Goal: Task Accomplishment & Management: Manage account settings

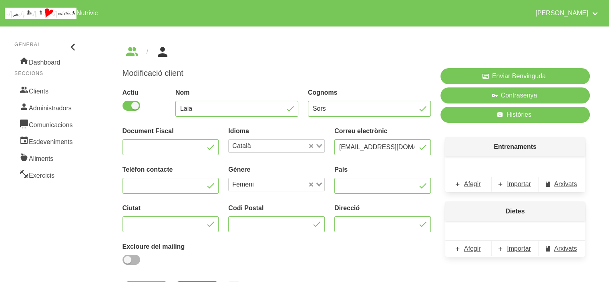
click at [291, 65] on div "Modificació client Actiu Nom Laia Cognoms Sors Document Fiscal Idioma Català Lo…" at bounding box center [277, 182] width 318 height 238
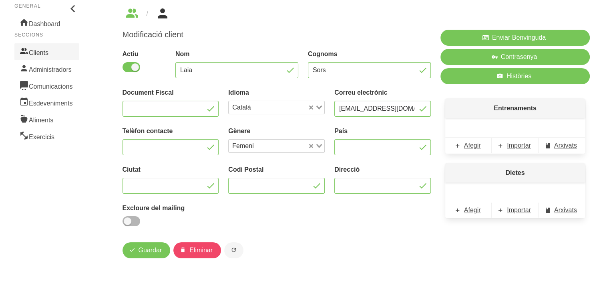
click at [51, 54] on link "Clients" at bounding box center [46, 51] width 65 height 17
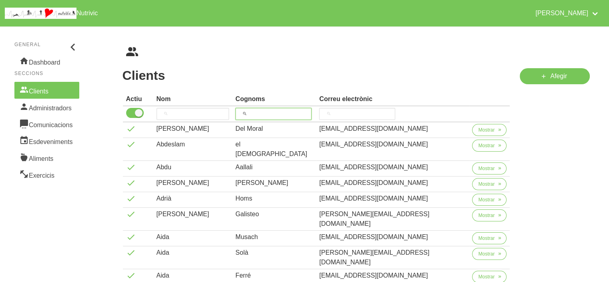
click at [296, 116] on input "search" at bounding box center [274, 114] width 76 height 12
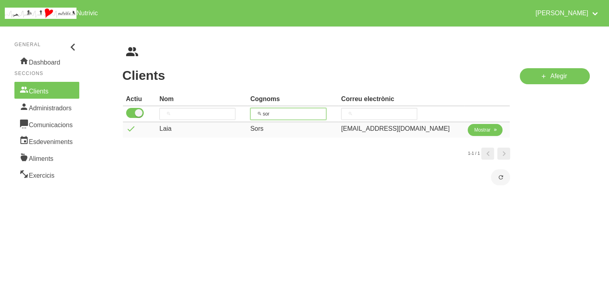
type input "sor"
click at [475, 126] on span "Mostrar" at bounding box center [482, 129] width 16 height 7
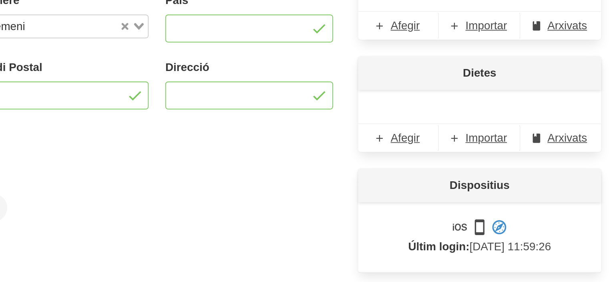
scroll to position [72, 0]
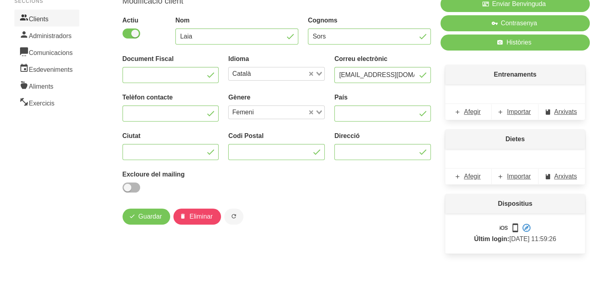
click at [38, 18] on link "Clients" at bounding box center [46, 18] width 65 height 17
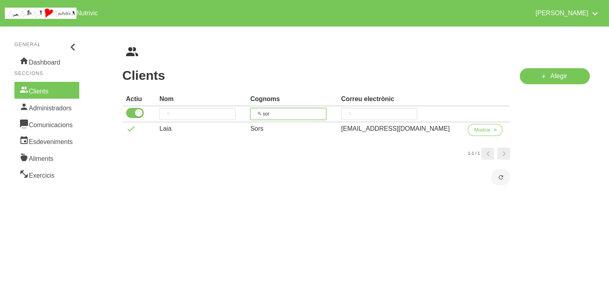
click at [286, 116] on input "sor" at bounding box center [288, 114] width 76 height 12
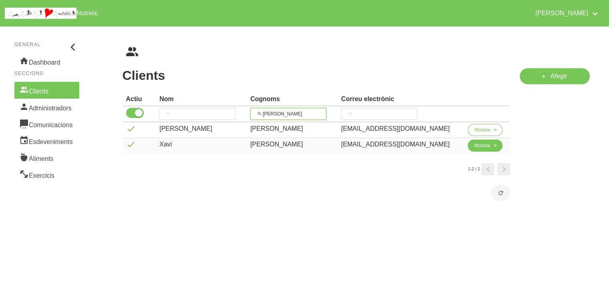
type input "[PERSON_NAME]"
click at [474, 144] on span "Mostrar" at bounding box center [482, 145] width 16 height 7
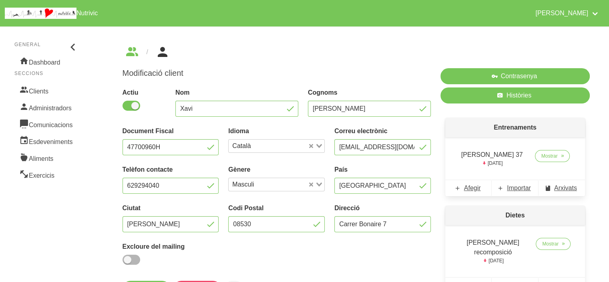
click at [446, 242] on div "[PERSON_NAME] recomposició [DATE] Mostrar" at bounding box center [516, 251] width 140 height 52
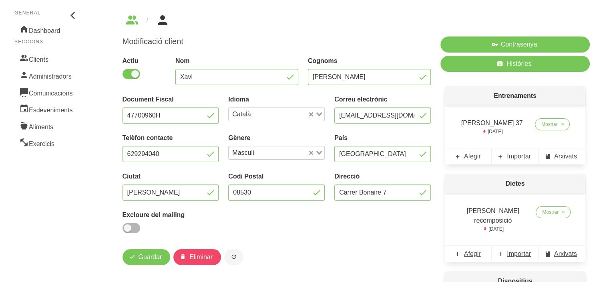
scroll to position [32, 0]
click at [548, 129] on link "Mostrar" at bounding box center [552, 124] width 35 height 12
select select "8"
select select "2025"
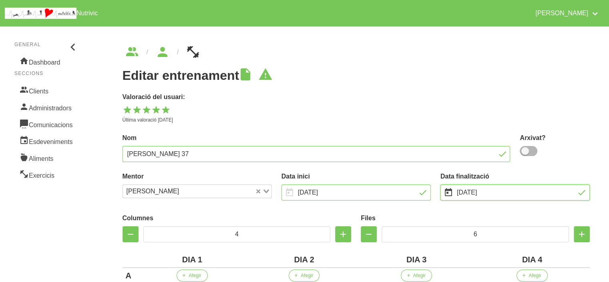
click at [511, 187] on input "[DATE]" at bounding box center [515, 192] width 149 height 16
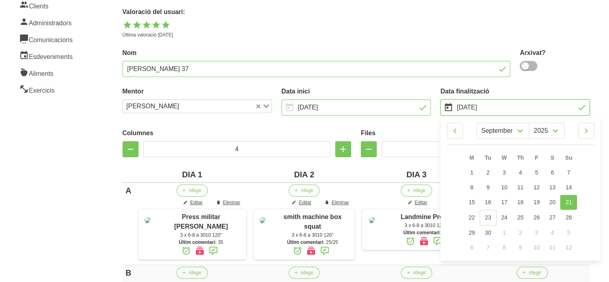
scroll to position [112, 0]
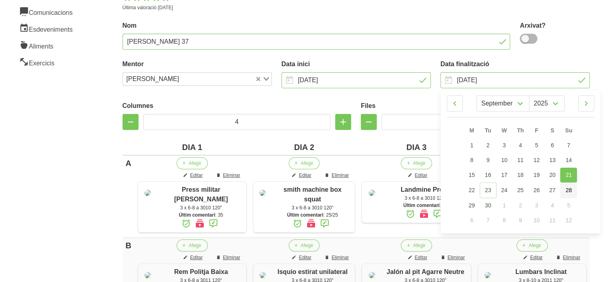
click at [567, 190] on span "28" at bounding box center [569, 190] width 6 height 6
type input "[DATE]"
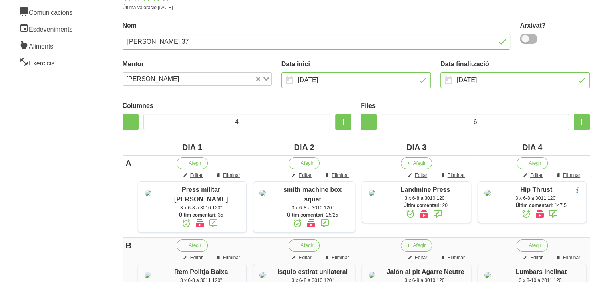
click at [320, 24] on label "Nom" at bounding box center [317, 26] width 388 height 10
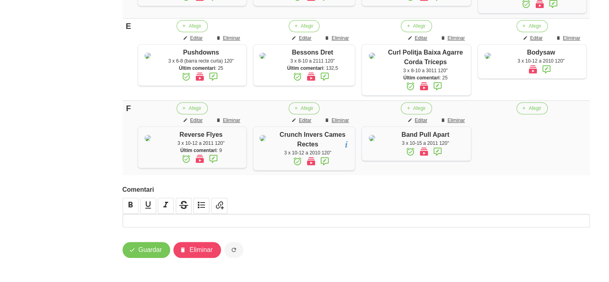
scroll to position [607, 0]
click at [143, 247] on span "Guardar" at bounding box center [151, 250] width 24 height 10
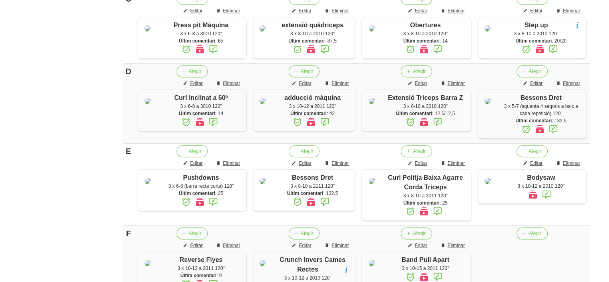
scroll to position [383, 0]
